Goal: Find contact information: Obtain details needed to contact an individual or organization

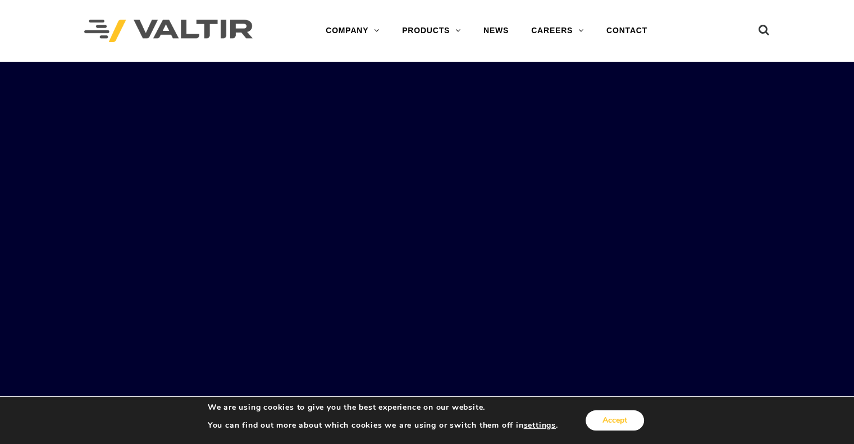
click at [624, 426] on button "Accept" at bounding box center [615, 421] width 58 height 20
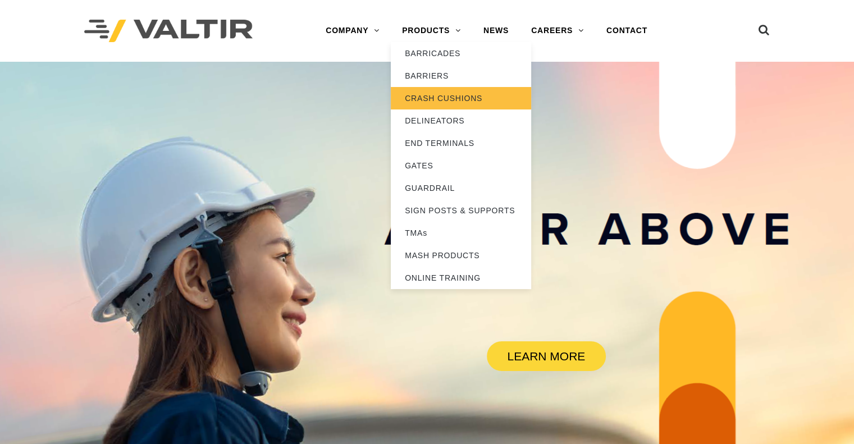
click at [451, 94] on link "CRASH CUSHIONS" at bounding box center [461, 98] width 140 height 22
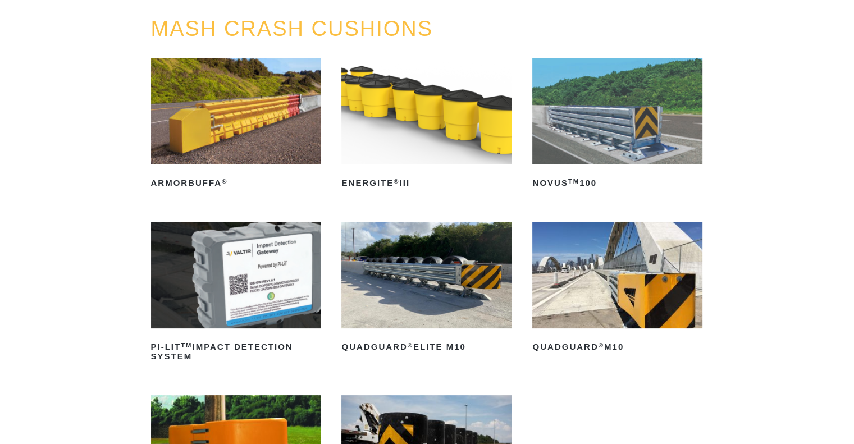
scroll to position [56, 0]
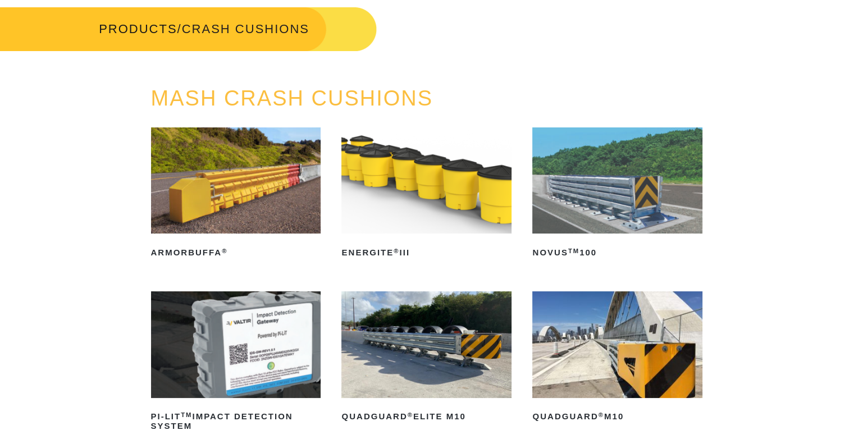
click at [406, 211] on img at bounding box center [426, 180] width 170 height 106
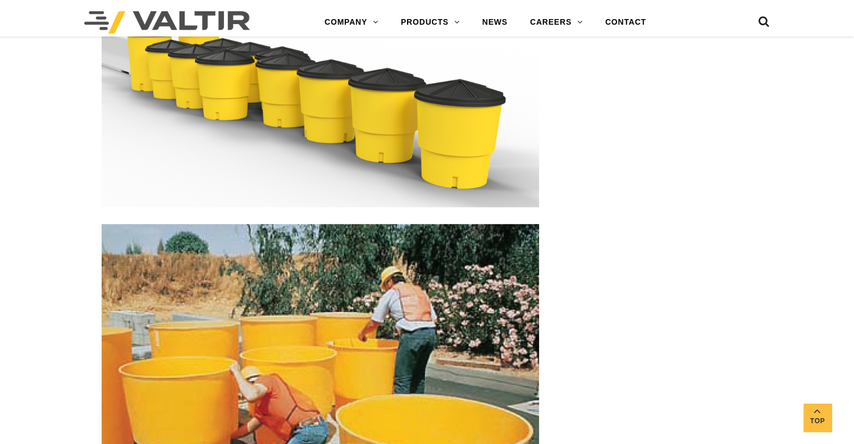
scroll to position [878, 0]
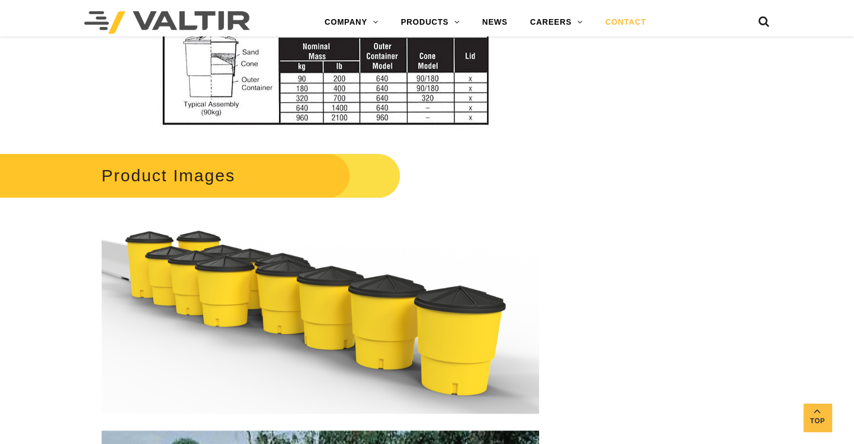
click at [625, 22] on link "CONTACT" at bounding box center [625, 22] width 63 height 22
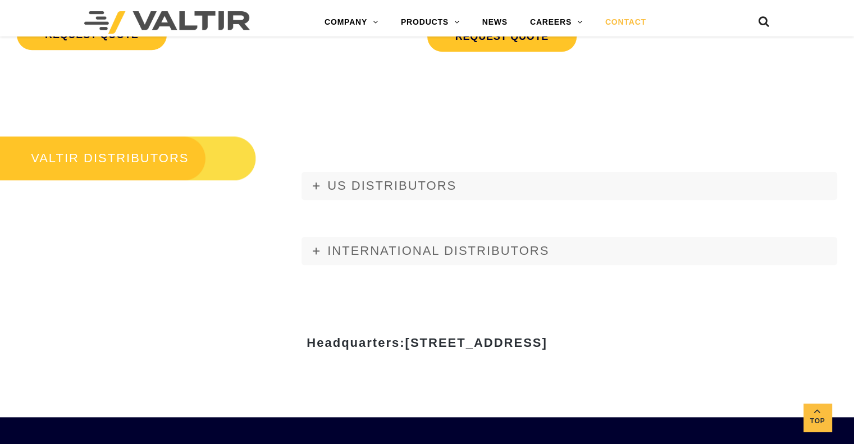
scroll to position [1241, 0]
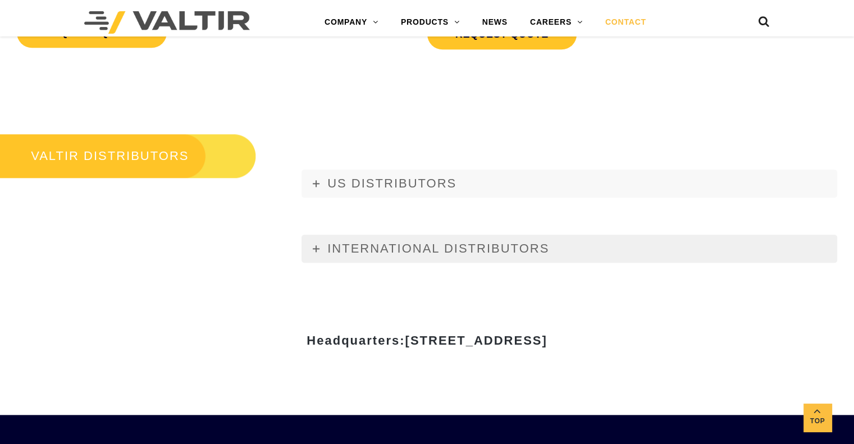
click at [442, 244] on span "INTERNATIONAL DISTRIBUTORS" at bounding box center [438, 248] width 222 height 14
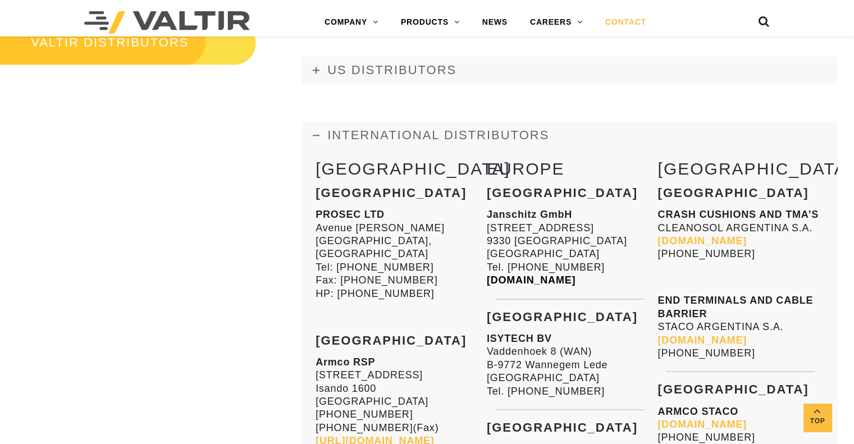
scroll to position [1353, 0]
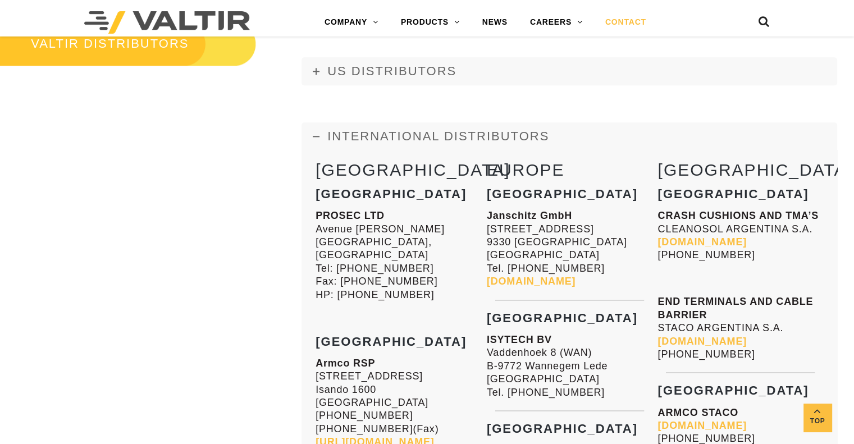
click at [539, 280] on link "[DOMAIN_NAME]" at bounding box center [531, 281] width 89 height 11
